Goal: Task Accomplishment & Management: Use online tool/utility

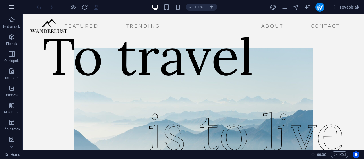
click at [11, 5] on icon "button" at bounding box center [11, 7] width 7 height 7
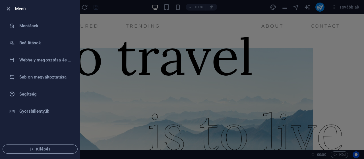
click at [11, 7] on icon "button" at bounding box center [8, 9] width 7 height 7
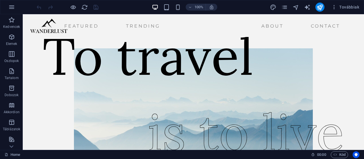
click at [11, 7] on icon "button" at bounding box center [11, 7] width 7 height 7
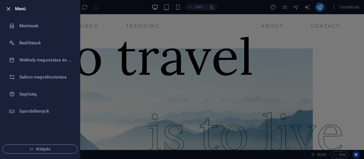
click at [8, 8] on icon "button" at bounding box center [8, 9] width 7 height 7
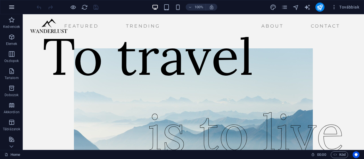
click at [8, 8] on button "button" at bounding box center [12, 7] width 14 height 14
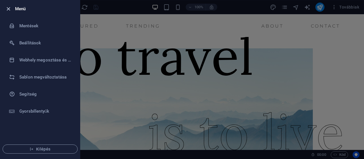
click at [8, 8] on icon "button" at bounding box center [8, 9] width 7 height 7
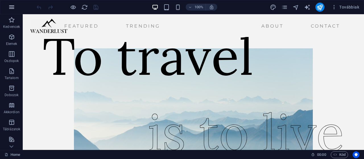
click at [9, 7] on icon "button" at bounding box center [11, 7] width 7 height 7
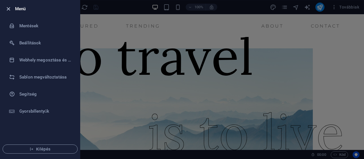
click at [10, 7] on icon "button" at bounding box center [8, 9] width 7 height 7
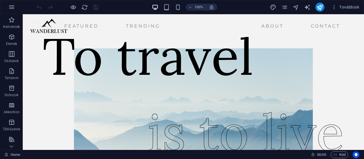
click at [10, 7] on icon "button" at bounding box center [11, 7] width 7 height 7
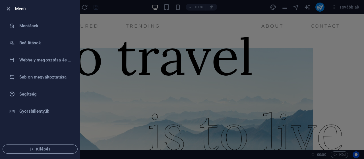
click at [9, 7] on icon "button" at bounding box center [8, 9] width 7 height 7
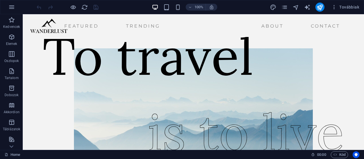
click at [9, 7] on icon "button" at bounding box center [11, 7] width 7 height 7
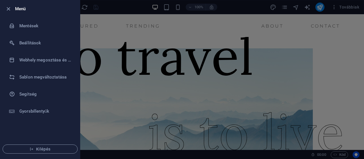
click at [9, 7] on icon "button" at bounding box center [8, 9] width 7 height 7
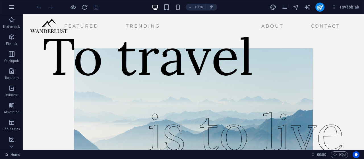
click at [10, 8] on icon "button" at bounding box center [11, 7] width 7 height 7
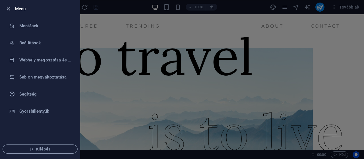
click at [9, 8] on icon "button" at bounding box center [8, 9] width 7 height 7
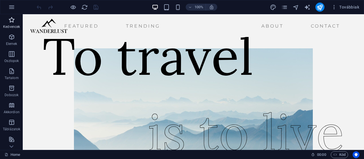
drag, startPoint x: 9, startPoint y: 8, endPoint x: 4, endPoint y: 22, distance: 14.9
click at [4, 22] on section "Kedvencek Elemek Oszlopok Tartalom Dobozok Akkordion Táblázatok Tulajdonságok K…" at bounding box center [182, 82] width 364 height 136
click at [14, 7] on icon "button" at bounding box center [11, 7] width 7 height 7
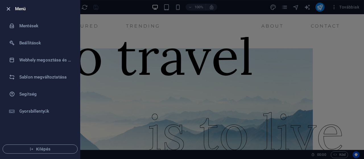
click at [9, 9] on icon "button" at bounding box center [8, 9] width 7 height 7
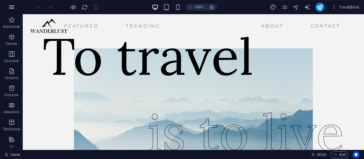
click at [9, 8] on icon "button" at bounding box center [11, 7] width 7 height 7
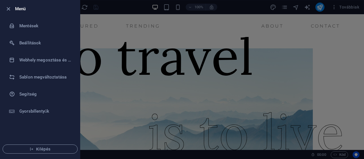
click at [13, 9] on div at bounding box center [10, 8] width 10 height 7
click at [11, 9] on icon "button" at bounding box center [8, 9] width 7 height 7
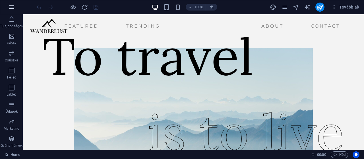
click at [8, 5] on button "button" at bounding box center [12, 7] width 14 height 14
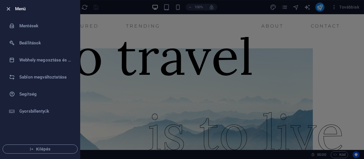
click at [9, 7] on icon "button" at bounding box center [8, 9] width 7 height 7
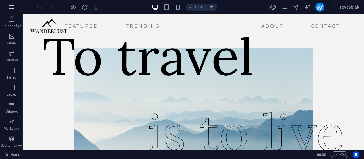
click at [7, 7] on button "button" at bounding box center [12, 7] width 14 height 14
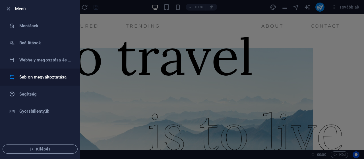
click at [52, 80] on h6 "Sablon megváltoztatása" at bounding box center [45, 77] width 53 height 7
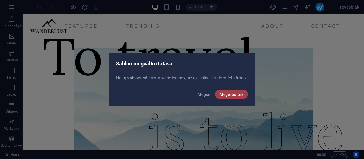
click at [223, 93] on span "Megerősítés" at bounding box center [231, 94] width 24 height 5
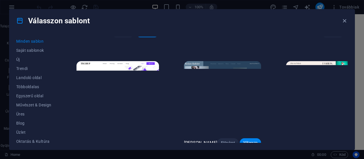
scroll to position [853, 0]
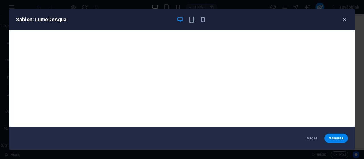
click at [343, 19] on icon "button" at bounding box center [344, 19] width 7 height 7
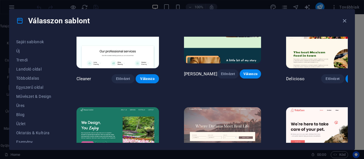
scroll to position [0, 0]
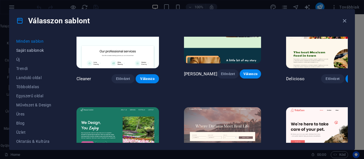
click at [40, 53] on button "Saját sablonok" at bounding box center [33, 50] width 35 height 9
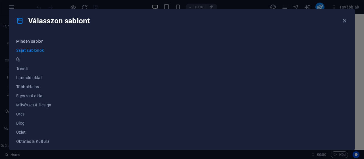
click at [39, 41] on span "Minden sablon" at bounding box center [33, 41] width 35 height 5
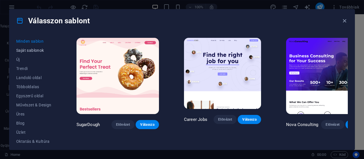
click at [38, 49] on span "Saját sablonok" at bounding box center [33, 50] width 35 height 5
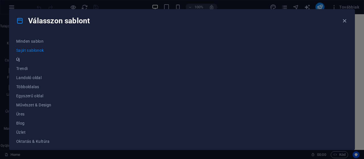
click at [23, 59] on span "Új" at bounding box center [33, 59] width 35 height 5
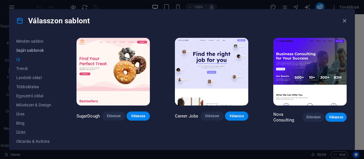
click at [36, 49] on span "Saját sablonok" at bounding box center [33, 50] width 35 height 5
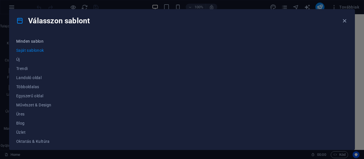
click at [36, 40] on span "Minden sablon" at bounding box center [33, 41] width 35 height 5
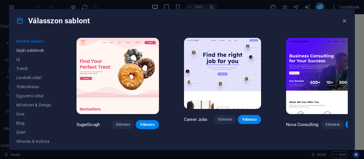
click at [36, 52] on span "Saját sablonok" at bounding box center [33, 50] width 35 height 5
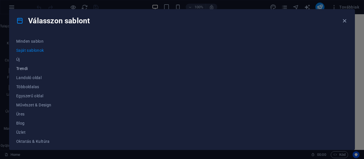
click at [33, 64] on button "Trendi" at bounding box center [33, 68] width 35 height 9
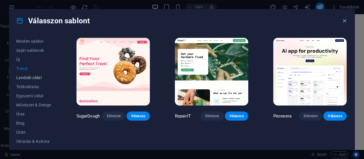
click at [32, 76] on span "Landoló oldal" at bounding box center [33, 77] width 35 height 5
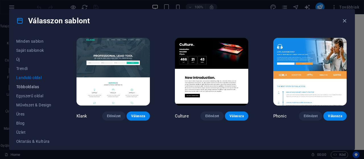
click at [32, 84] on button "Többoldalas" at bounding box center [33, 86] width 35 height 9
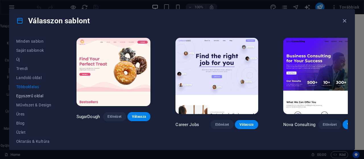
click at [30, 96] on span "Egyszerű oldal" at bounding box center [33, 96] width 35 height 5
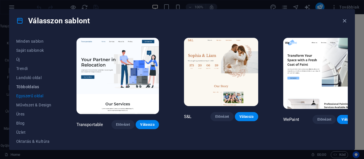
click at [31, 83] on button "Többoldalas" at bounding box center [33, 86] width 35 height 9
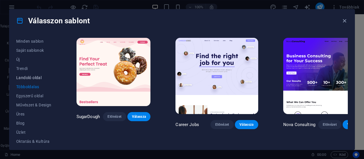
click at [32, 78] on span "Landoló oldal" at bounding box center [33, 77] width 35 height 5
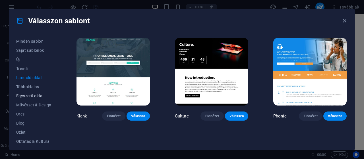
click at [32, 94] on span "Egyszerű oldal" at bounding box center [33, 96] width 35 height 5
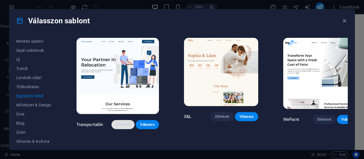
click at [116, 122] on span "Előnézet" at bounding box center [123, 124] width 14 height 5
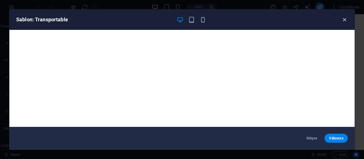
click at [346, 19] on icon "button" at bounding box center [344, 19] width 7 height 7
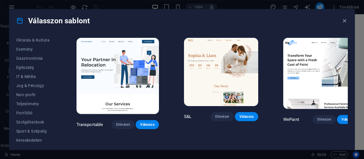
scroll to position [121, 0]
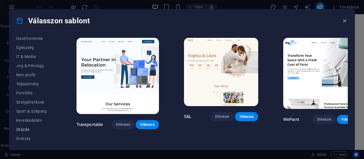
click at [34, 128] on span "Utazás" at bounding box center [33, 129] width 35 height 5
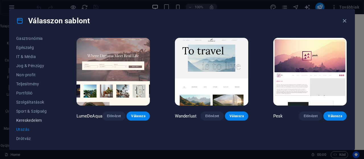
click at [37, 123] on button "Kereskedelem" at bounding box center [33, 120] width 35 height 9
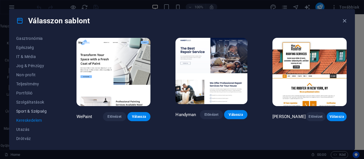
click at [40, 114] on button "Sport & Szépség" at bounding box center [33, 111] width 35 height 9
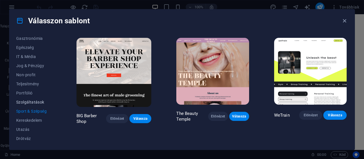
click at [43, 102] on span "Szolgáltatások" at bounding box center [33, 102] width 35 height 5
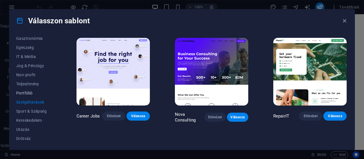
click at [38, 95] on button "Portfólió" at bounding box center [33, 92] width 35 height 9
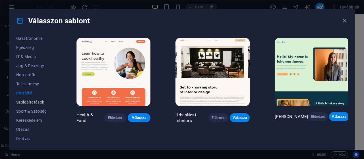
click at [41, 103] on span "Szolgáltatások" at bounding box center [33, 102] width 35 height 5
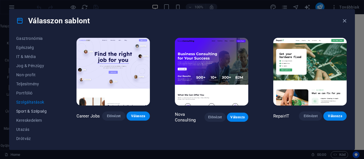
click at [41, 111] on span "Sport & Szépség" at bounding box center [33, 111] width 35 height 5
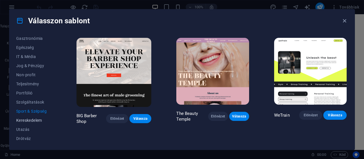
click at [39, 120] on span "Kereskedelem" at bounding box center [33, 120] width 35 height 5
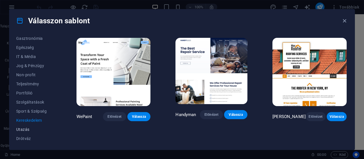
click at [36, 126] on button "Utazás" at bounding box center [33, 129] width 35 height 9
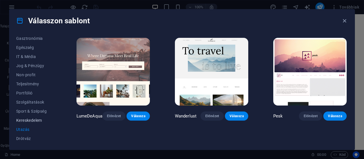
click at [38, 121] on span "Kereskedelem" at bounding box center [33, 120] width 35 height 5
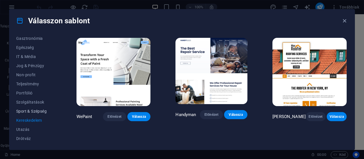
click at [41, 111] on span "Sport & Szépség" at bounding box center [33, 111] width 35 height 5
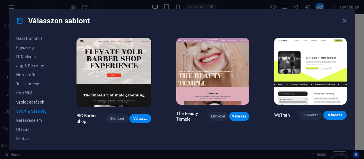
click at [41, 99] on button "Szolgáltatások" at bounding box center [33, 101] width 35 height 9
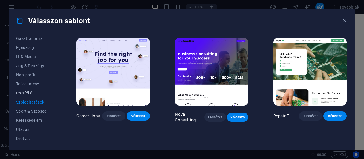
click at [41, 94] on span "Portfólió" at bounding box center [33, 93] width 35 height 5
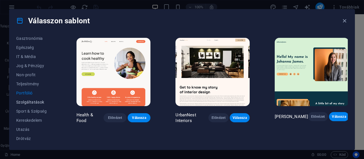
click at [40, 101] on span "Szolgáltatások" at bounding box center [33, 102] width 35 height 5
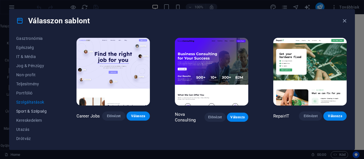
click at [41, 112] on span "Sport & Szépség" at bounding box center [33, 111] width 35 height 5
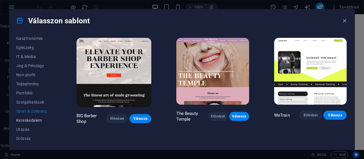
click at [40, 119] on span "Kereskedelem" at bounding box center [33, 120] width 35 height 5
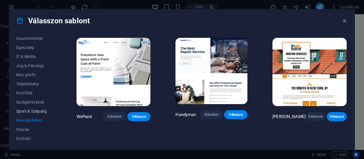
click at [42, 112] on span "Sport & Szépség" at bounding box center [33, 111] width 35 height 5
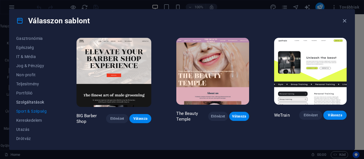
click at [42, 100] on span "Szolgáltatások" at bounding box center [33, 102] width 35 height 5
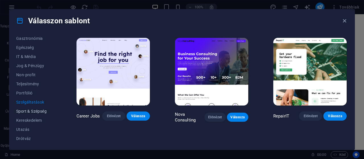
click at [41, 115] on button "Sport & Szépség" at bounding box center [33, 111] width 35 height 9
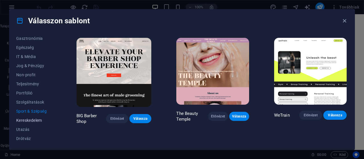
click at [40, 121] on span "Kereskedelem" at bounding box center [33, 120] width 35 height 5
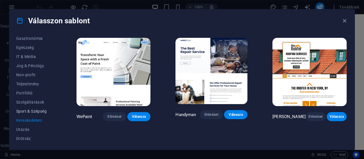
click at [42, 115] on button "Sport & Szépség" at bounding box center [33, 111] width 35 height 9
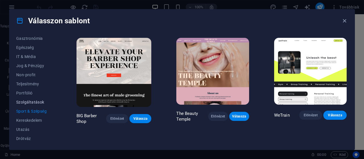
click at [44, 105] on button "Szolgáltatások" at bounding box center [33, 101] width 35 height 9
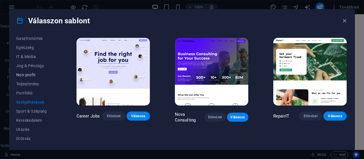
click at [42, 72] on span "Non-profit" at bounding box center [33, 74] width 35 height 5
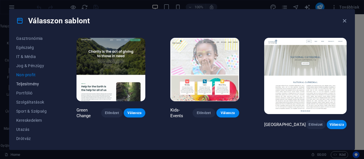
click at [41, 79] on button "Teljesítmény" at bounding box center [33, 83] width 35 height 9
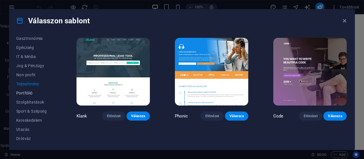
click at [39, 92] on span "Portfólió" at bounding box center [33, 93] width 35 height 5
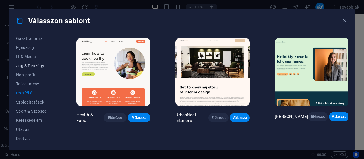
click at [40, 67] on span "Jog & Pénzügy" at bounding box center [33, 65] width 35 height 5
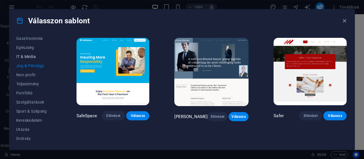
click at [41, 53] on button "IT & Média" at bounding box center [33, 56] width 35 height 9
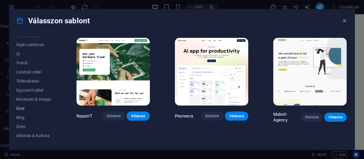
scroll to position [0, 0]
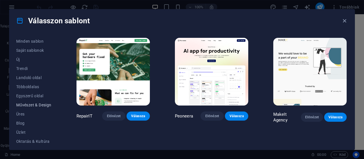
click at [33, 103] on span "Művészet & Design" at bounding box center [33, 105] width 35 height 5
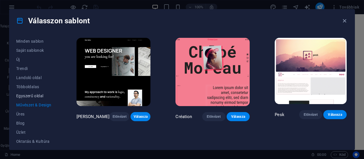
click at [33, 94] on span "Egyszerű oldal" at bounding box center [33, 96] width 35 height 5
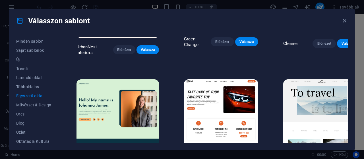
scroll to position [313, 0]
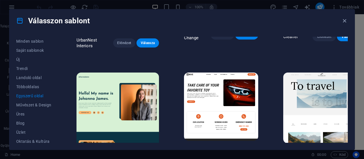
click at [317, 149] on button "Előnézet" at bounding box center [323, 153] width 23 height 9
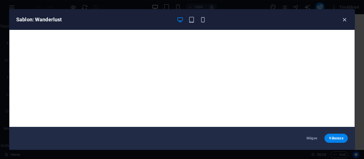
click at [346, 20] on icon "button" at bounding box center [344, 19] width 7 height 7
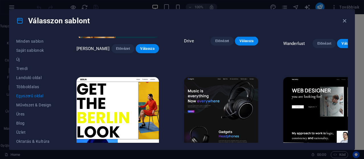
scroll to position [426, 0]
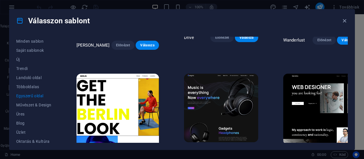
click at [123, 158] on span "Előnézet" at bounding box center [128, 160] width 11 height 5
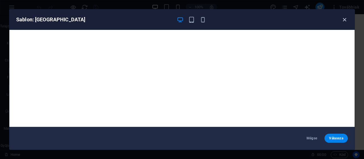
click at [346, 19] on icon "button" at bounding box center [344, 19] width 7 height 7
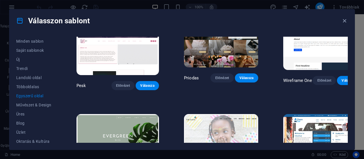
scroll to position [739, 0]
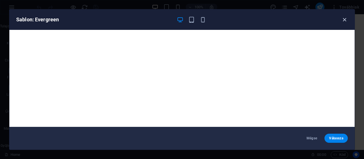
click at [345, 19] on icon "button" at bounding box center [344, 19] width 7 height 7
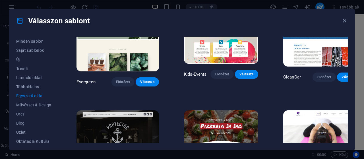
scroll to position [853, 0]
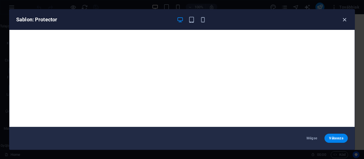
click at [345, 20] on icon "button" at bounding box center [344, 19] width 7 height 7
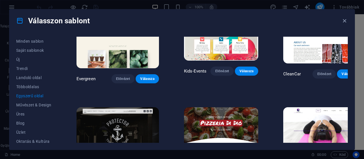
click at [301, 107] on img at bounding box center [321, 142] width 77 height 71
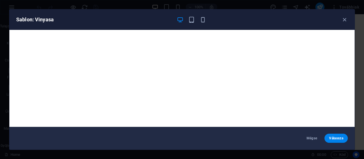
click at [348, 17] on div "Sablon: Vinyasa" at bounding box center [181, 19] width 345 height 20
click at [347, 18] on icon "button" at bounding box center [344, 19] width 7 height 7
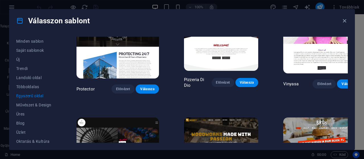
scroll to position [938, 0]
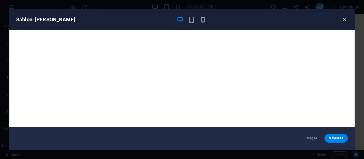
click at [345, 18] on icon "button" at bounding box center [344, 19] width 7 height 7
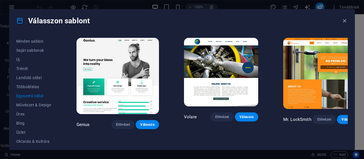
scroll to position [1165, 0]
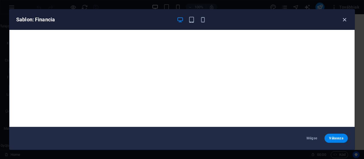
click at [346, 19] on icon "button" at bounding box center [344, 19] width 7 height 7
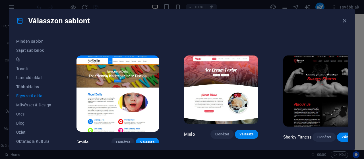
scroll to position [1478, 0]
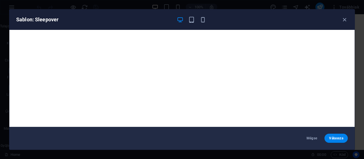
click at [348, 19] on div "Sablon: Sleepover" at bounding box center [181, 19] width 345 height 20
click at [347, 19] on icon "button" at bounding box center [344, 19] width 7 height 7
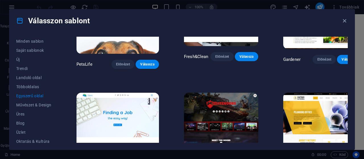
scroll to position [1904, 0]
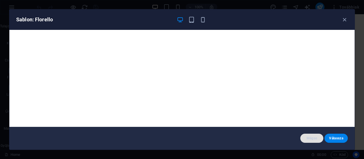
click at [312, 138] on span "Mégse" at bounding box center [312, 138] width 14 height 5
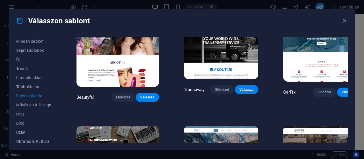
scroll to position [2217, 0]
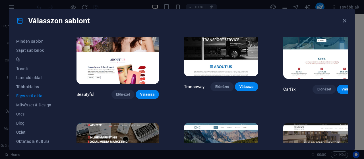
click at [35, 95] on span "Egyszerű oldal" at bounding box center [33, 96] width 35 height 5
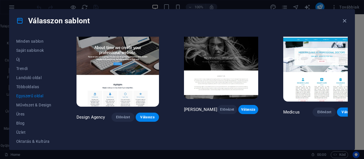
scroll to position [2425, 0]
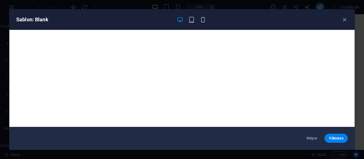
scroll to position [1, 0]
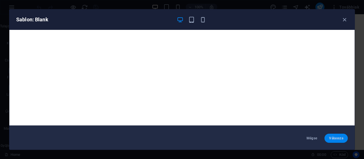
click at [332, 137] on span "Válassza" at bounding box center [336, 138] width 14 height 5
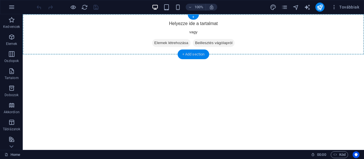
click at [194, 54] on div "+ Add section" at bounding box center [194, 54] width 32 height 10
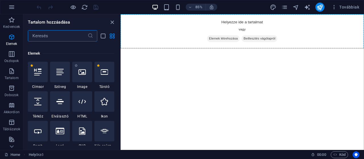
scroll to position [57, 0]
